Goal: Check status: Check status

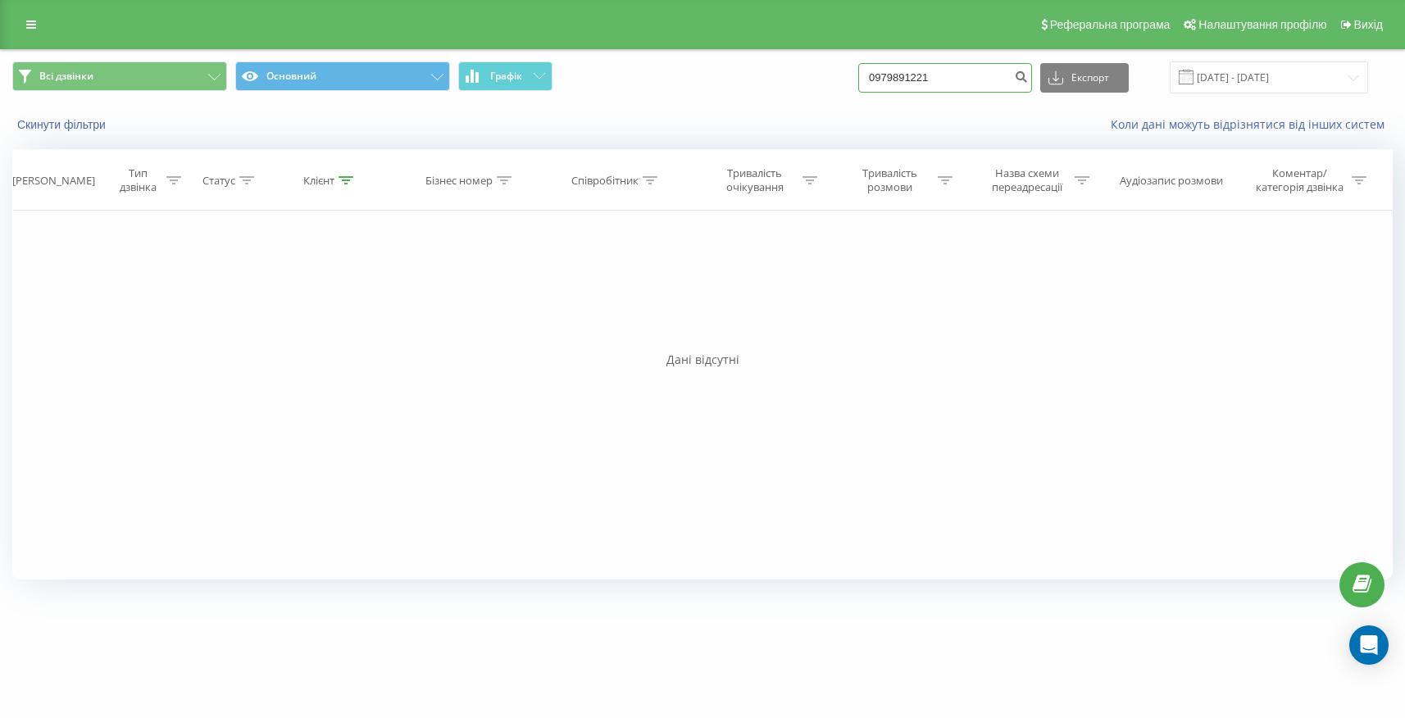
click at [946, 69] on input "0979891221" at bounding box center [946, 78] width 174 height 30
paste input "380675121542"
type input "380675121542"
click at [1229, 69] on input "[DATE] - [DATE]" at bounding box center [1269, 77] width 198 height 32
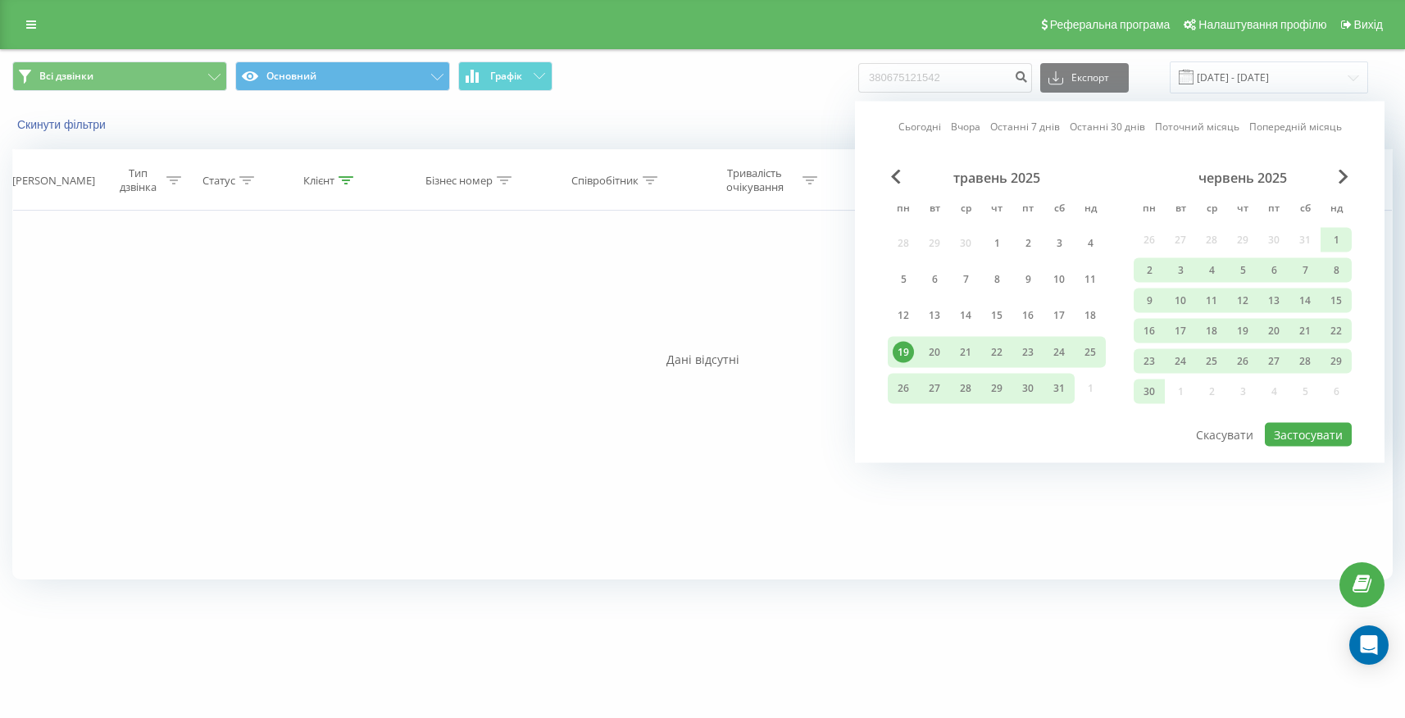
click at [909, 349] on div "19" at bounding box center [903, 351] width 21 height 21
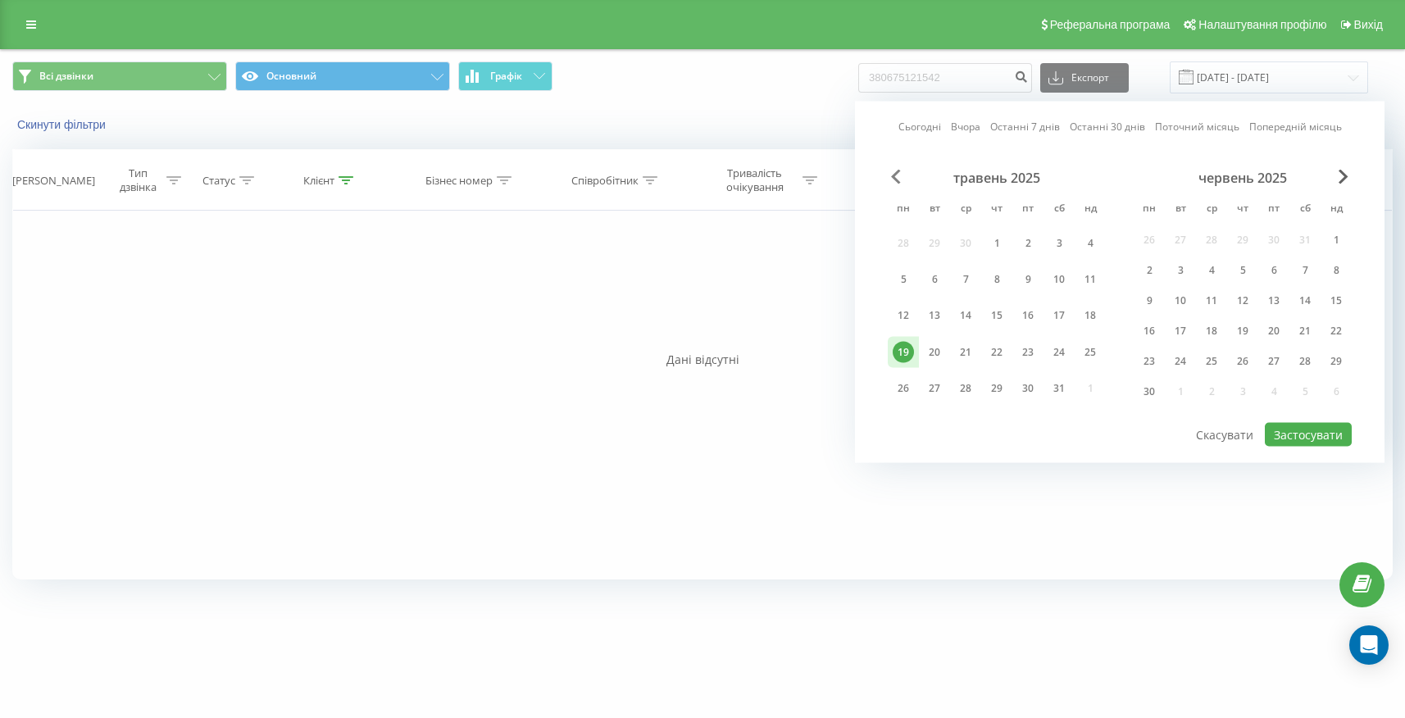
click at [893, 175] on span "Previous Month" at bounding box center [896, 177] width 10 height 15
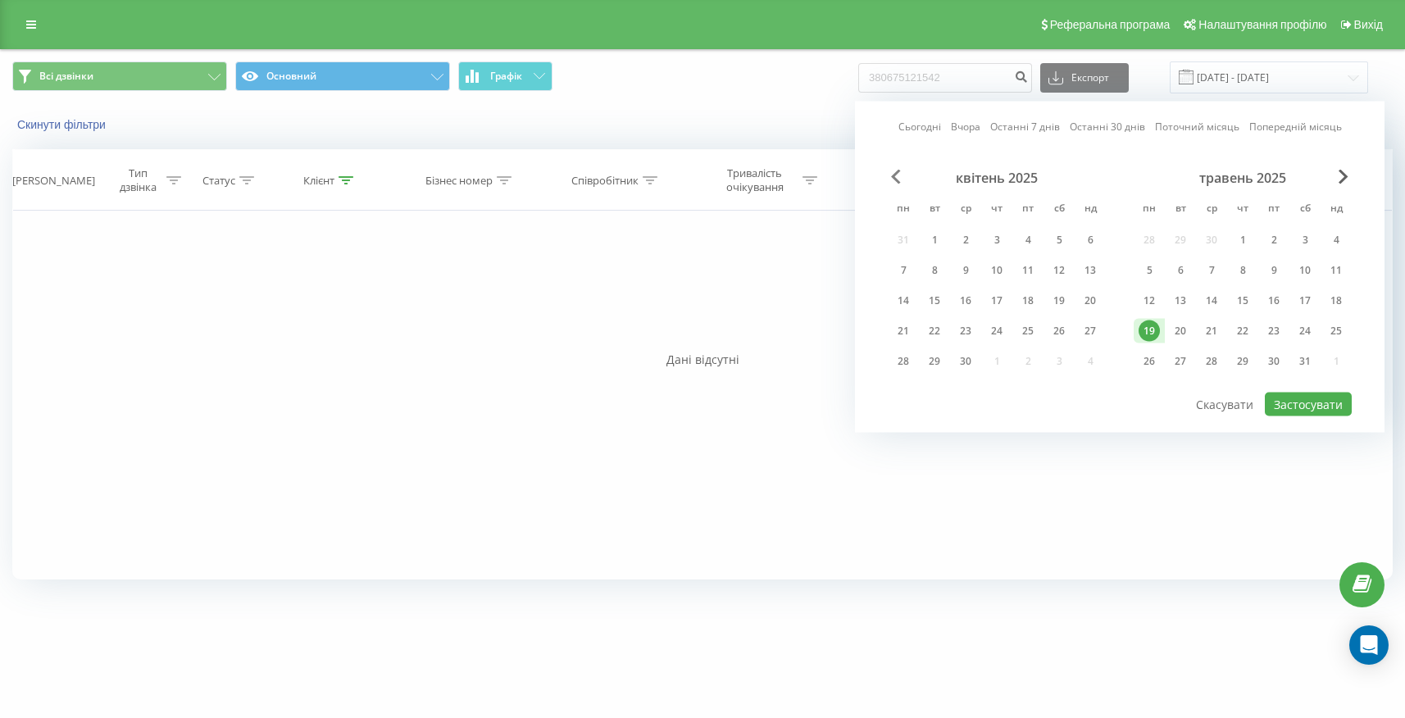
click at [893, 175] on span "Previous Month" at bounding box center [896, 177] width 10 height 15
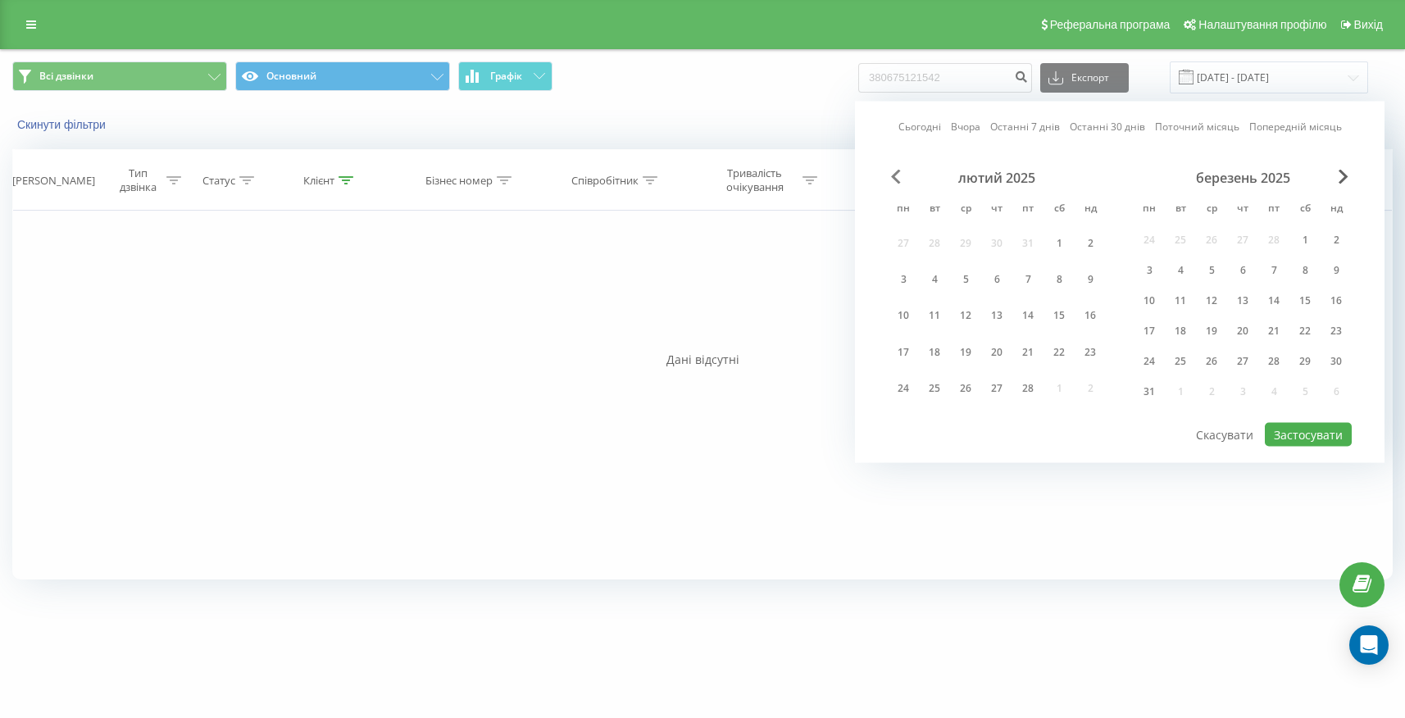
click at [893, 175] on span "Previous Month" at bounding box center [896, 177] width 10 height 15
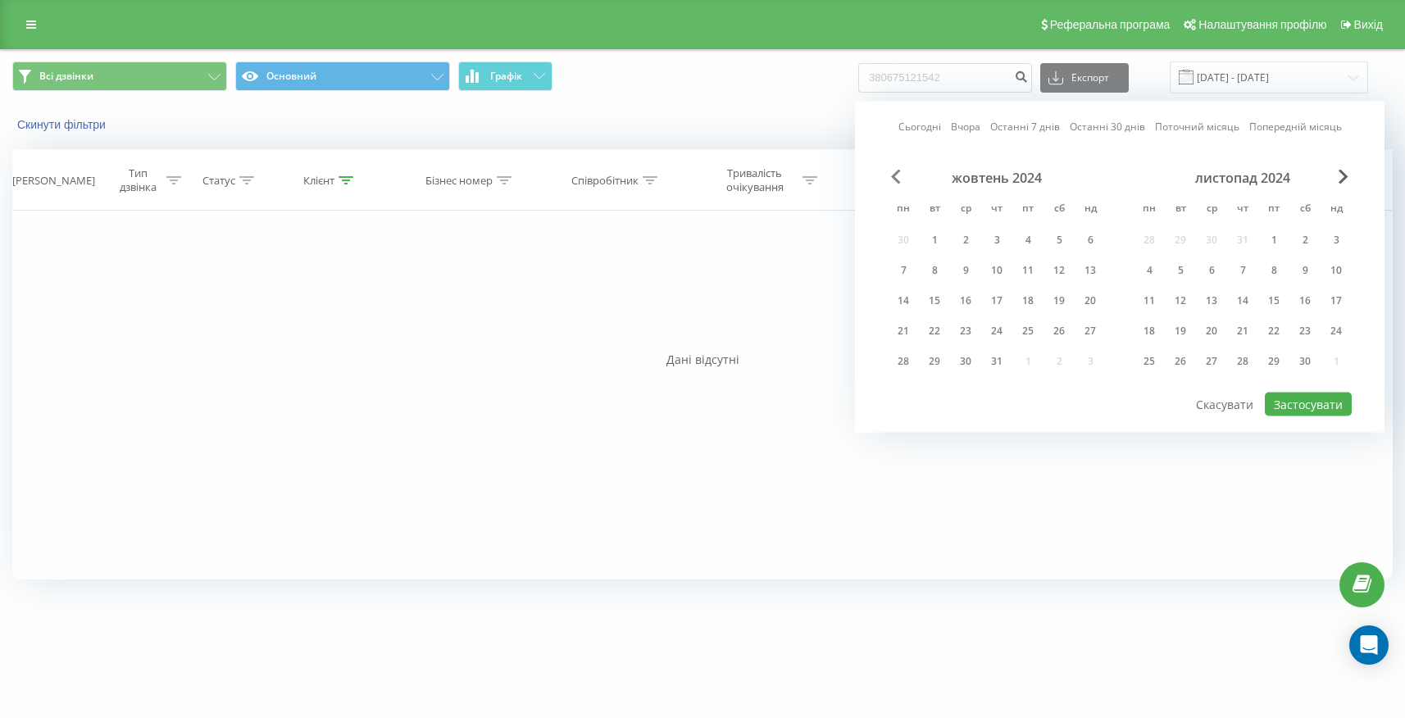
click at [893, 175] on span "Previous Month" at bounding box center [896, 177] width 10 height 15
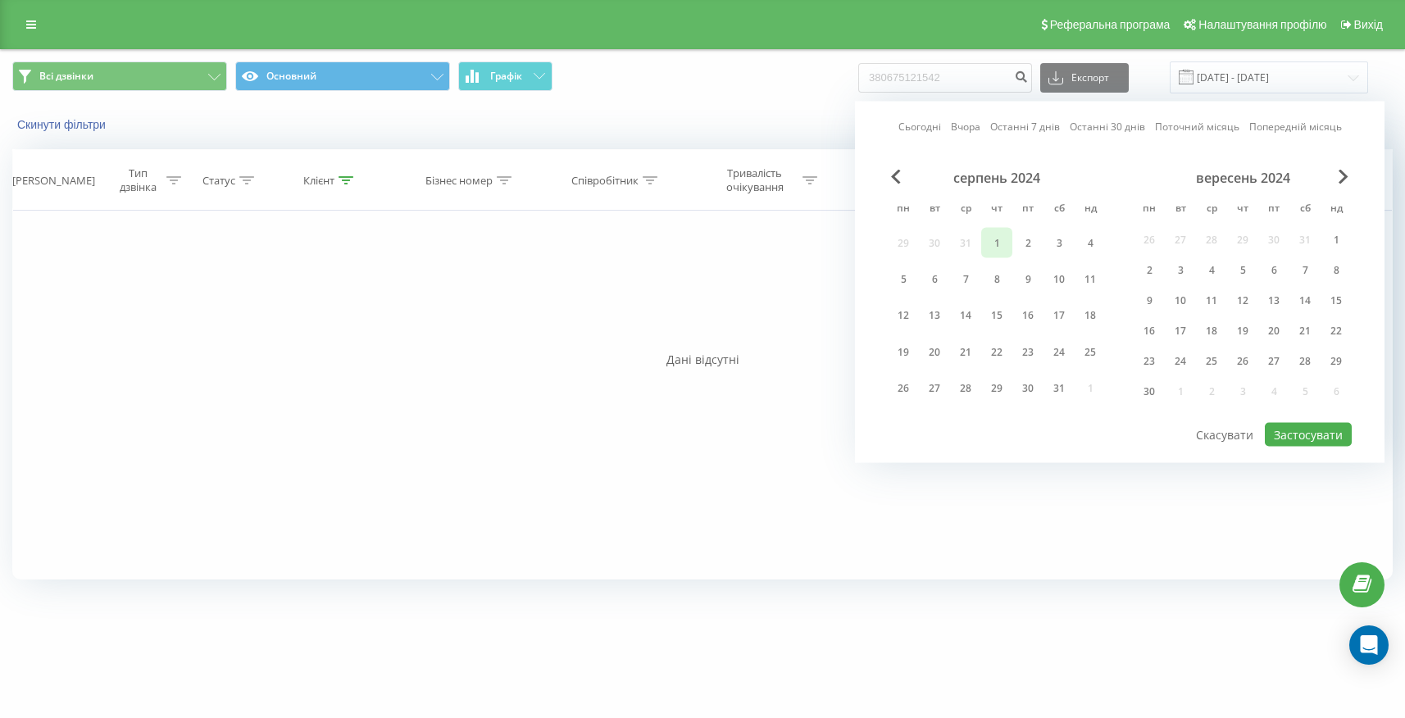
click at [1002, 237] on div "1" at bounding box center [996, 242] width 21 height 21
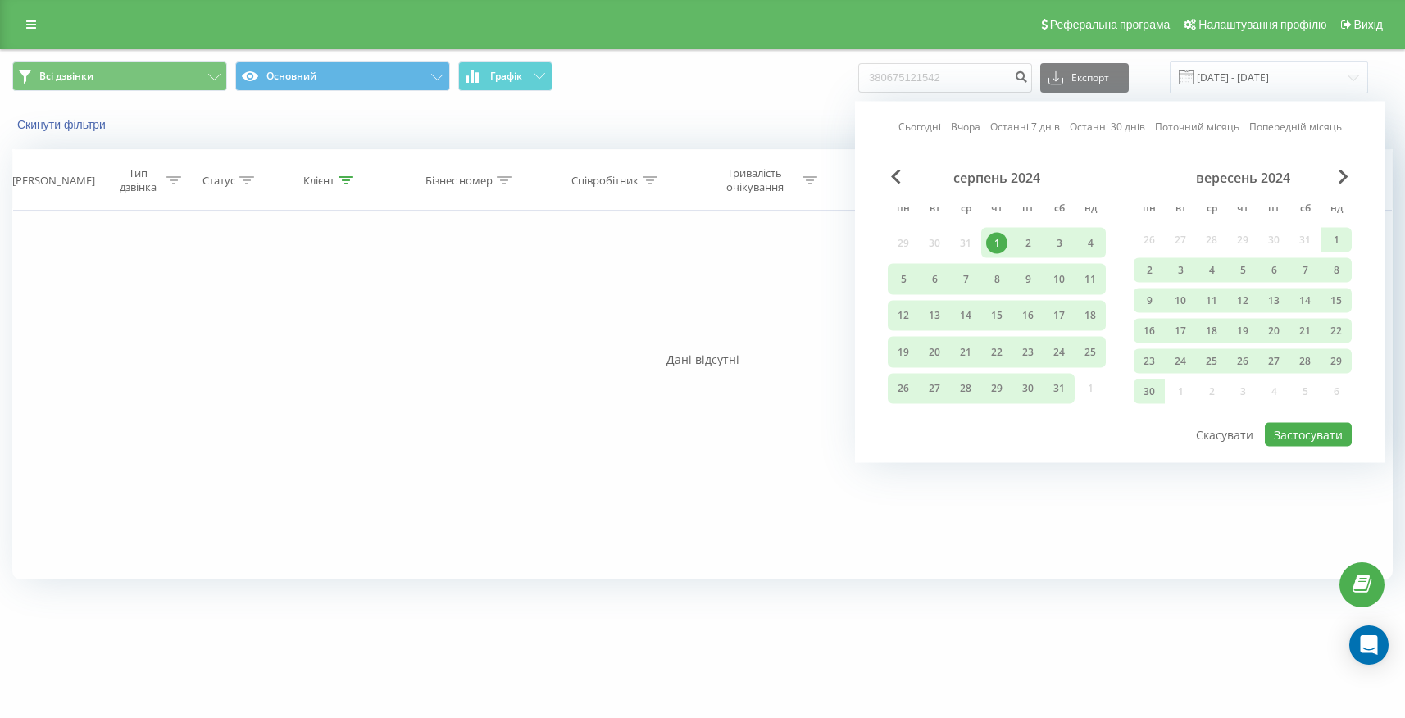
click at [1326, 420] on div "серпень 2024 пн вт ср чт пт сб нд 29 30 31 1 2 3 4 5 6 7 8 9 10 11 12 13 14 15 …" at bounding box center [1120, 296] width 464 height 252
click at [1323, 429] on button "Застосувати" at bounding box center [1308, 435] width 87 height 24
type input "01.08.2024 - 19.05.2025"
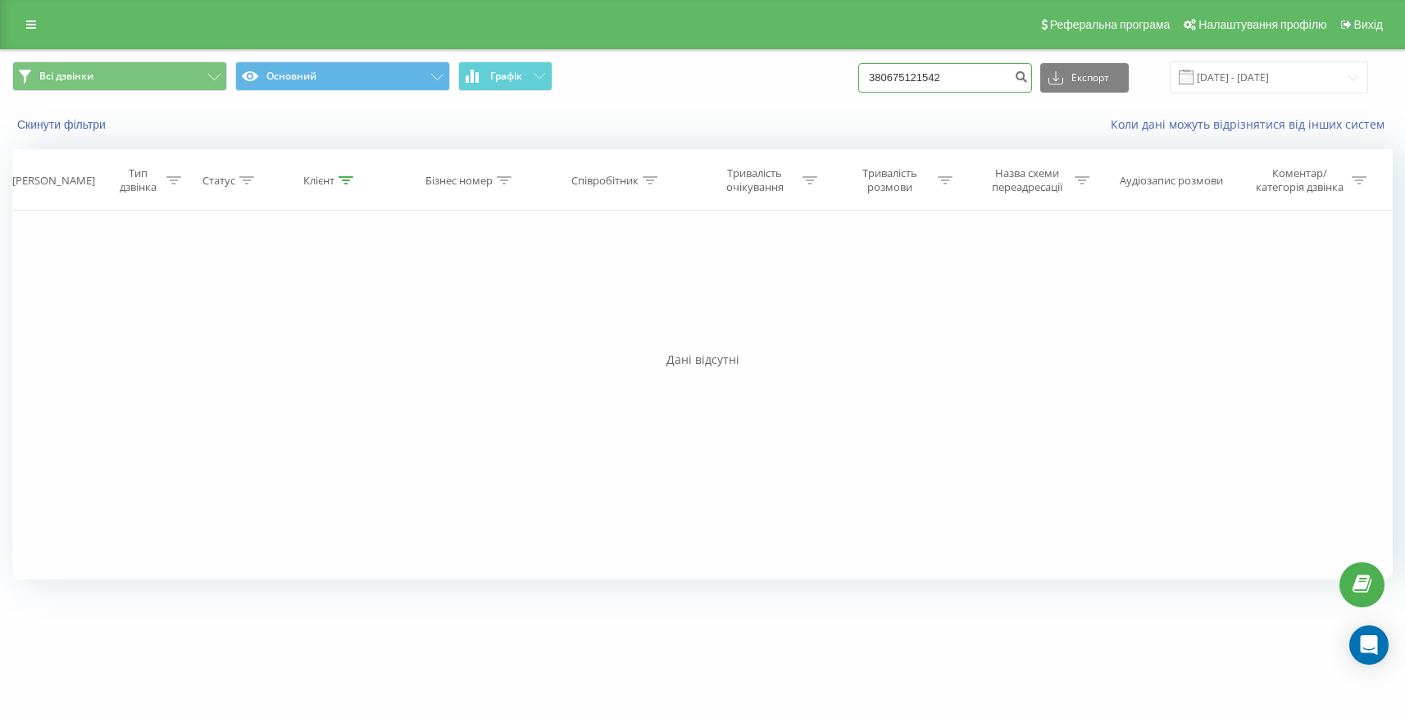
click at [906, 66] on input "380675121542" at bounding box center [946, 78] width 174 height 30
paste input "316705"
type input "380675316705"
